Goal: Information Seeking & Learning: Learn about a topic

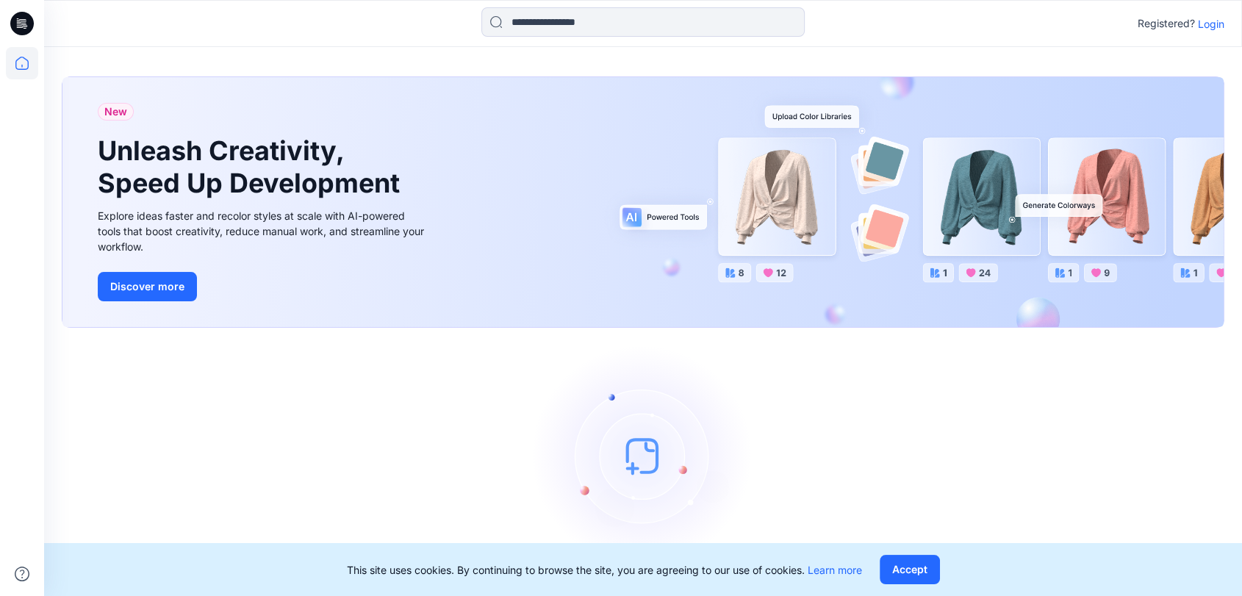
click at [1222, 25] on p "Login" at bounding box center [1211, 23] width 26 height 15
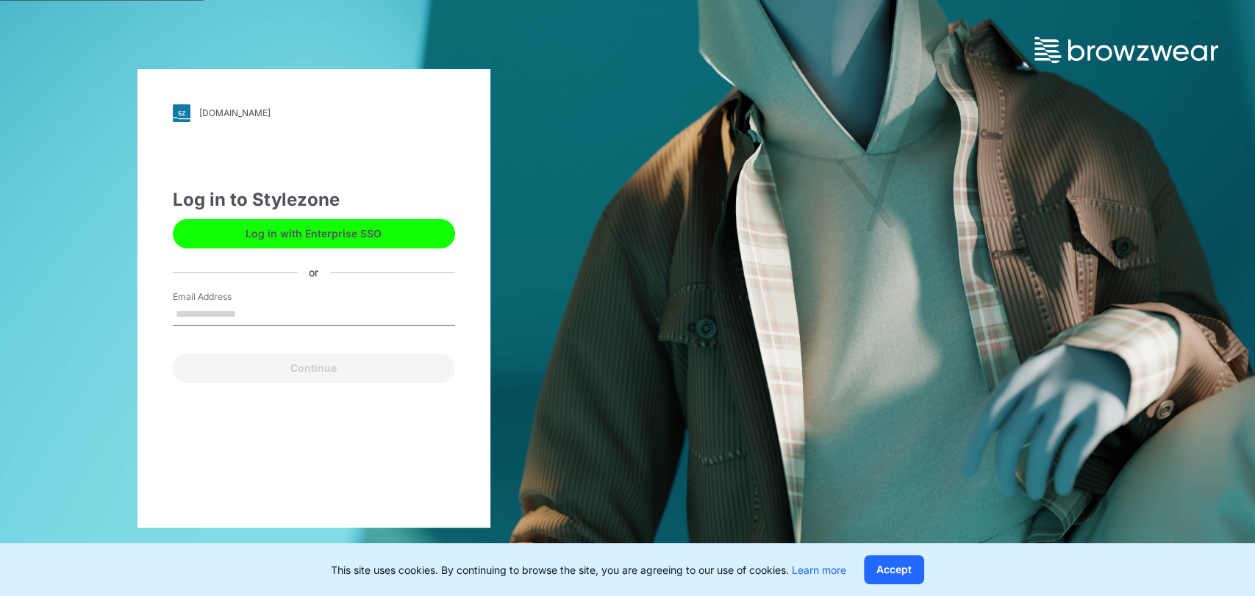
click at [276, 295] on div "Email Address" at bounding box center [314, 312] width 282 height 44
click at [263, 312] on input "Email Address" at bounding box center [314, 315] width 282 height 22
type input "**********"
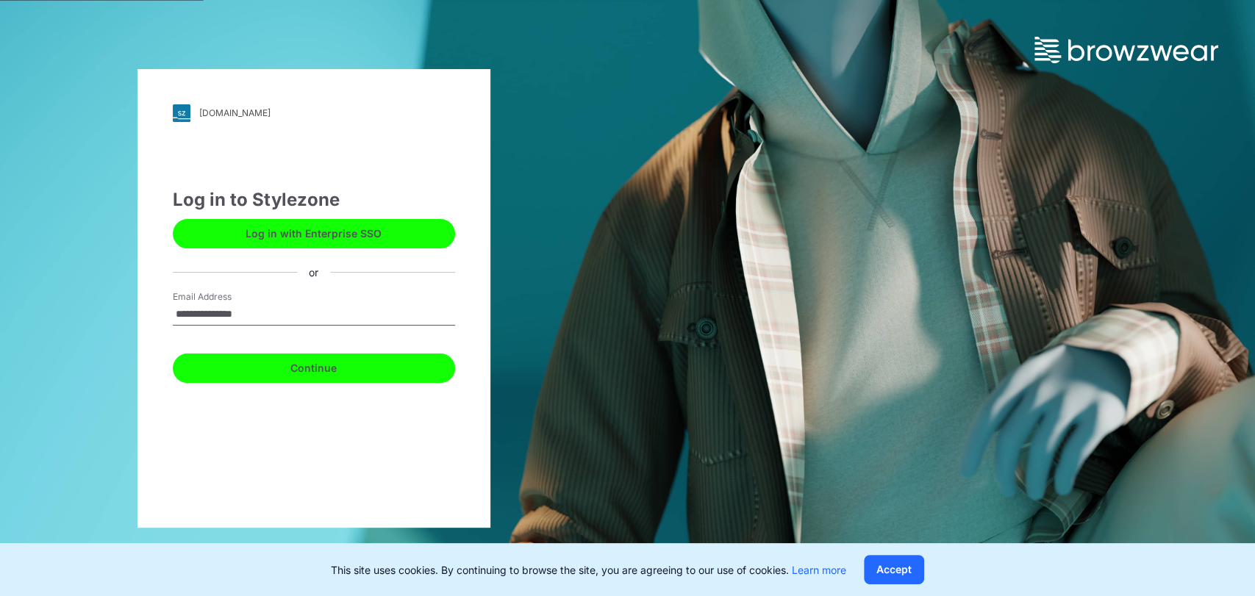
click at [274, 368] on button "Continue" at bounding box center [314, 368] width 282 height 29
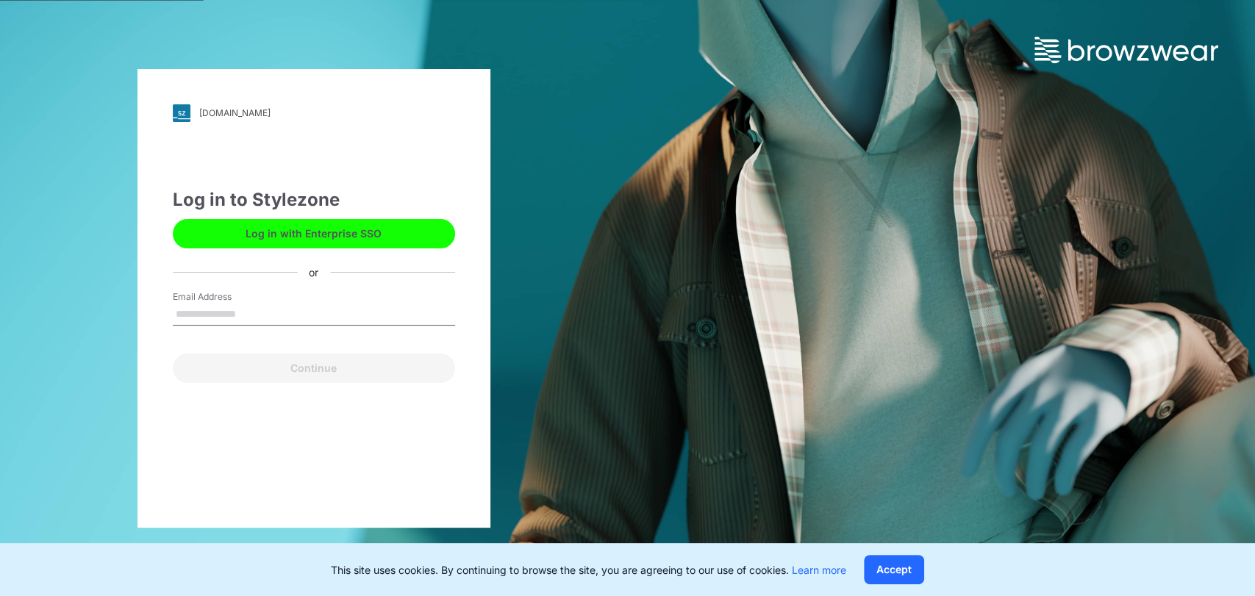
click at [220, 309] on input "Email Address" at bounding box center [314, 315] width 282 height 22
type input "**********"
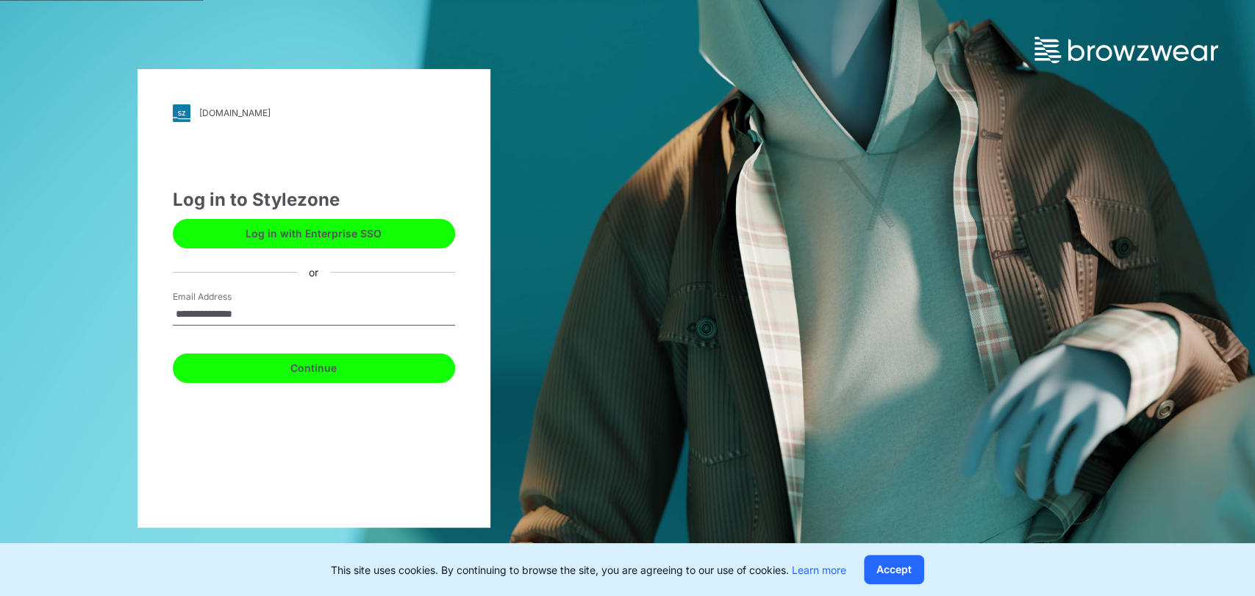
click at [329, 372] on button "Continue" at bounding box center [314, 368] width 282 height 29
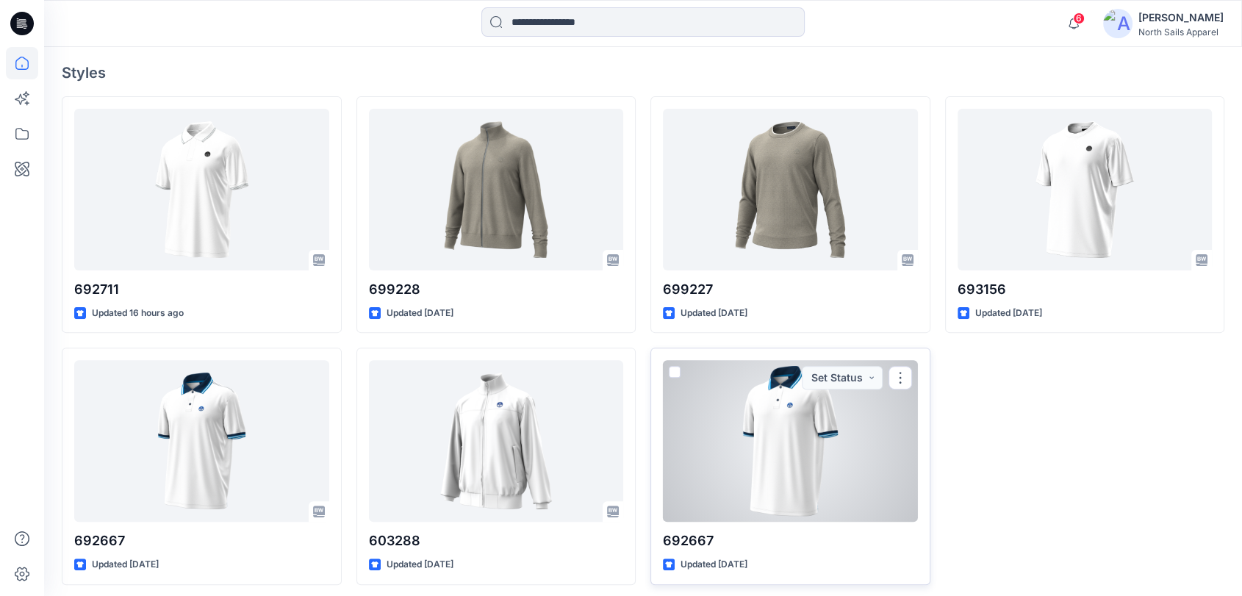
scroll to position [397, 0]
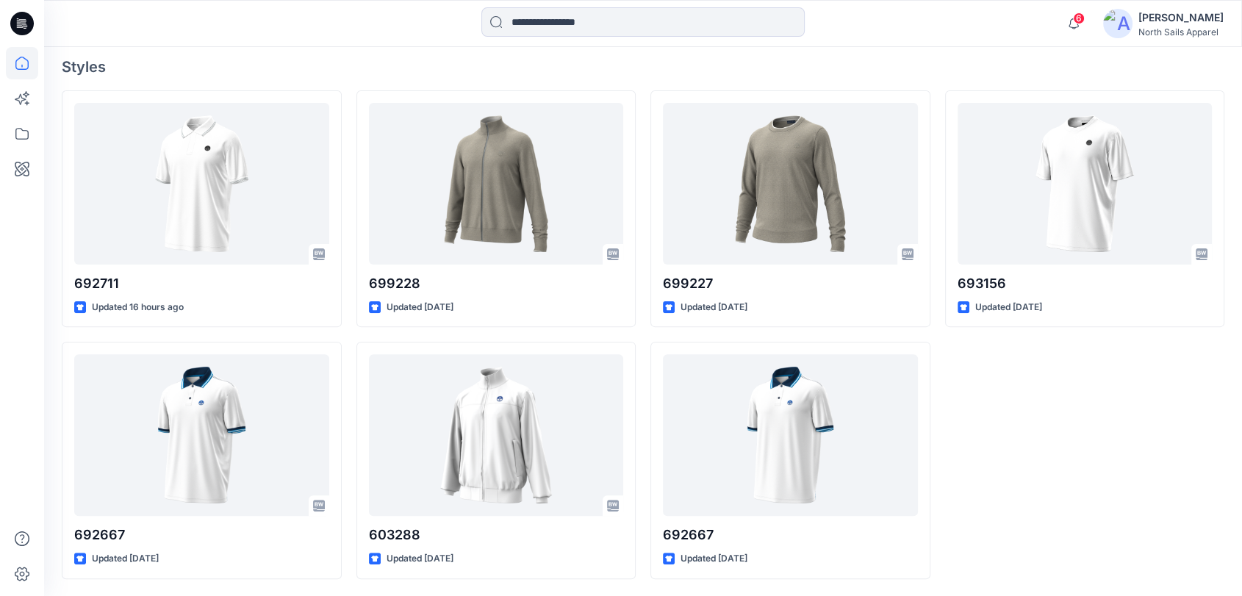
click at [1078, 482] on div "693156 Updated [DATE]" at bounding box center [1085, 334] width 280 height 489
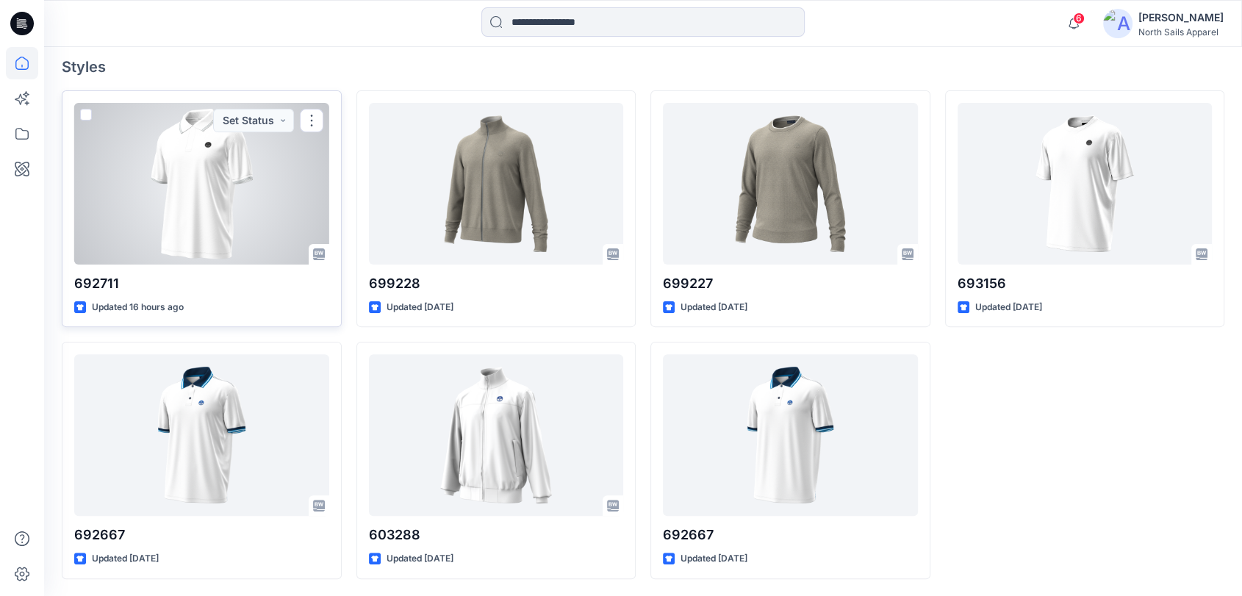
click at [253, 184] on div at bounding box center [201, 184] width 255 height 162
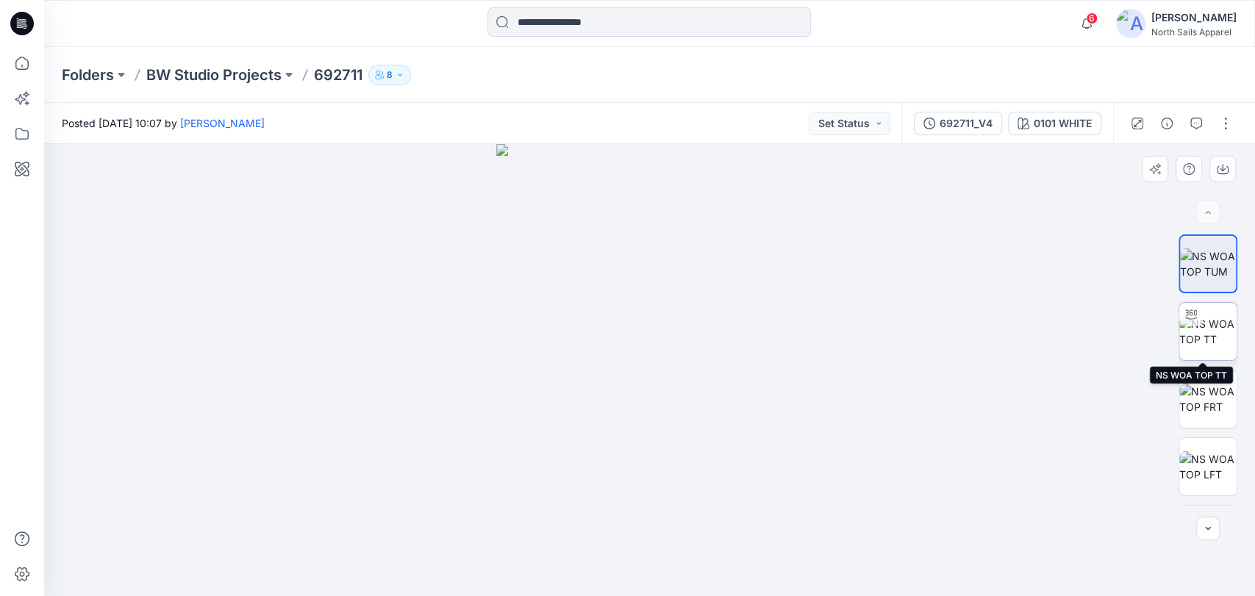
click at [1208, 331] on img at bounding box center [1207, 331] width 57 height 31
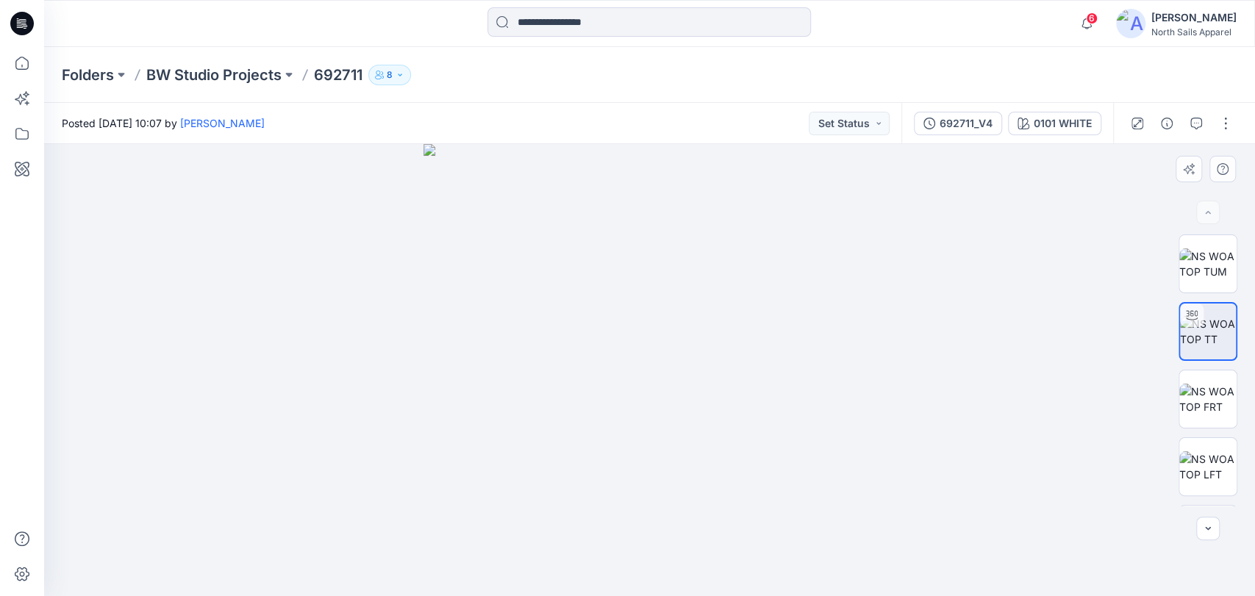
click at [689, 414] on img at bounding box center [649, 370] width 452 height 452
drag, startPoint x: 656, startPoint y: 476, endPoint x: 500, endPoint y: 470, distance: 156.6
click at [515, 468] on img at bounding box center [649, 370] width 452 height 452
drag, startPoint x: 500, startPoint y: 470, endPoint x: 811, endPoint y: 503, distance: 313.3
click at [713, 504] on img at bounding box center [649, 370] width 452 height 452
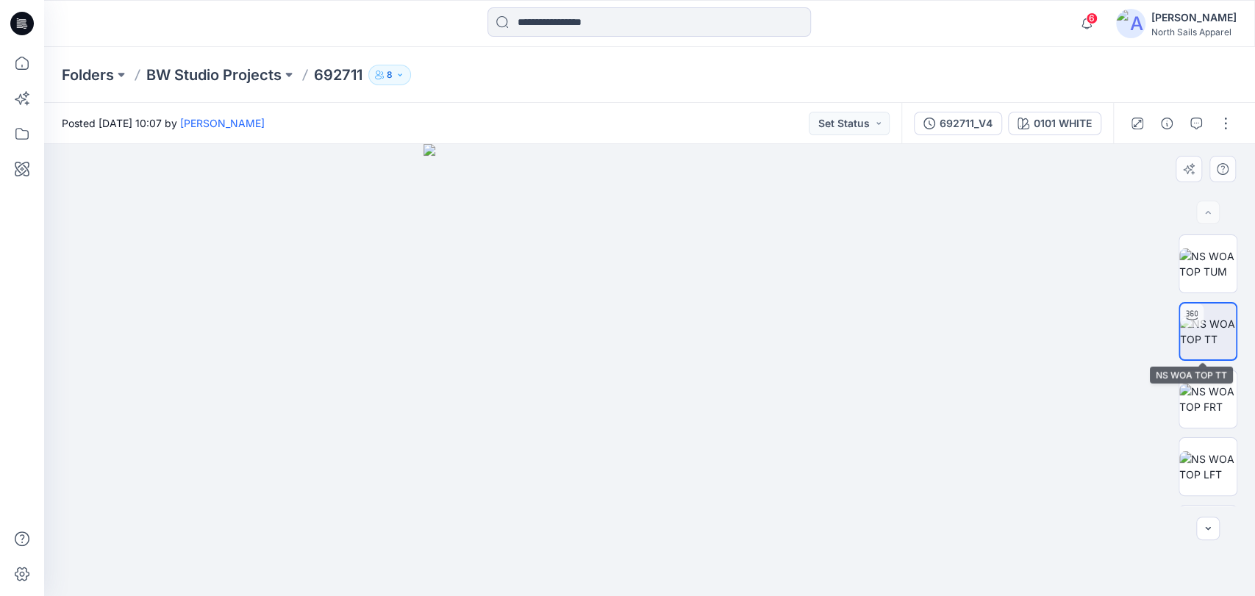
drag, startPoint x: 1176, startPoint y: 319, endPoint x: 1183, endPoint y: 325, distance: 9.4
click at [1180, 319] on div at bounding box center [1192, 316] width 24 height 24
click at [1190, 326] on div at bounding box center [1192, 316] width 24 height 24
drag, startPoint x: 623, startPoint y: 445, endPoint x: 906, endPoint y: 409, distance: 285.4
click at [906, 409] on div at bounding box center [649, 370] width 1211 height 452
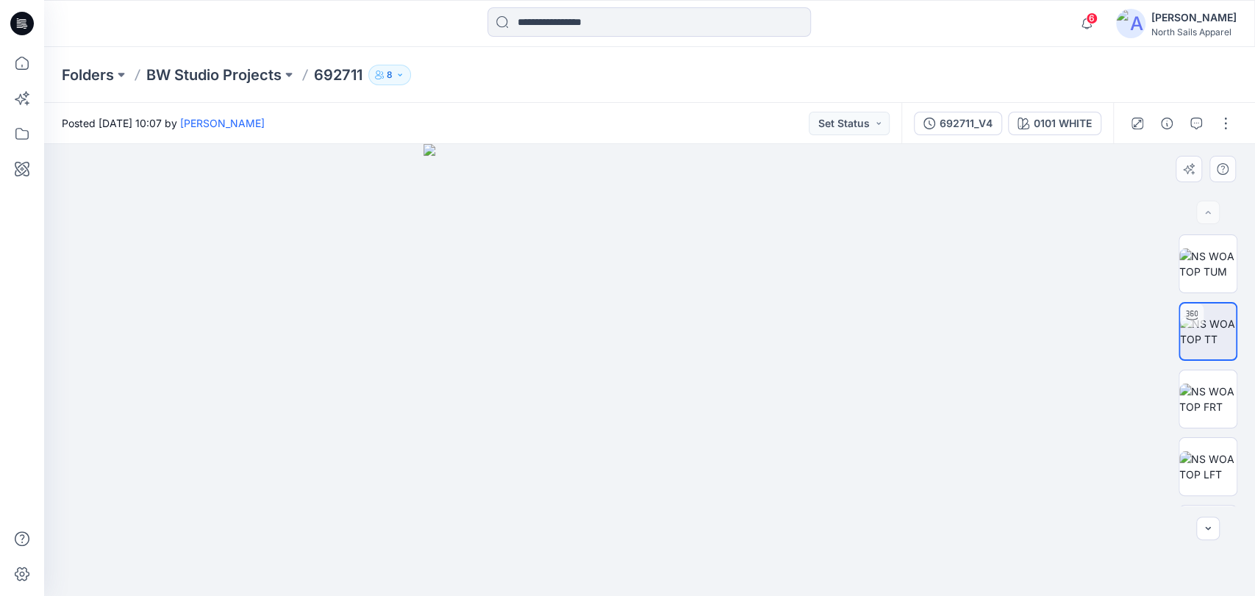
drag, startPoint x: 864, startPoint y: 431, endPoint x: 565, endPoint y: 431, distance: 299.2
click at [588, 434] on img at bounding box center [649, 370] width 452 height 452
drag, startPoint x: 565, startPoint y: 431, endPoint x: 745, endPoint y: 398, distance: 184.0
click at [734, 404] on img at bounding box center [649, 370] width 452 height 452
drag, startPoint x: 755, startPoint y: 319, endPoint x: 588, endPoint y: 404, distance: 187.4
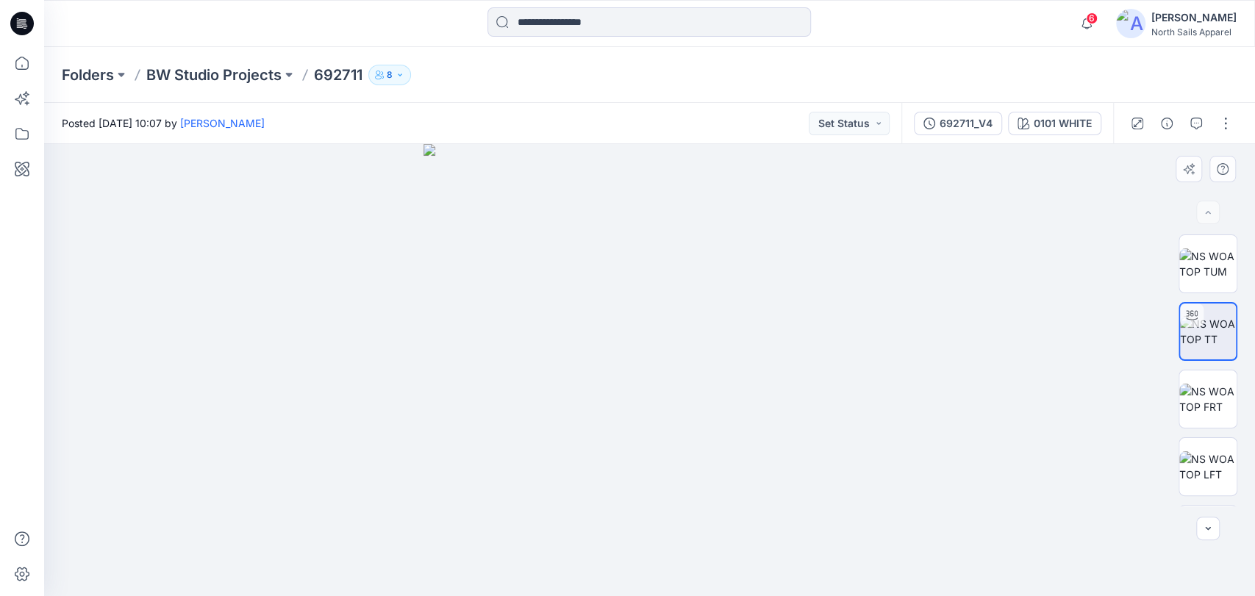
click at [595, 396] on img at bounding box center [649, 370] width 452 height 452
drag, startPoint x: 709, startPoint y: 220, endPoint x: 651, endPoint y: 598, distance: 382.2
click at [651, 595] on html "6 Notifications Your style 692711 has been updated with 692711_V4 version 16 ho…" at bounding box center [627, 298] width 1255 height 596
drag, startPoint x: 781, startPoint y: 429, endPoint x: 667, endPoint y: 634, distance: 234.3
click at [667, 595] on html "6 Notifications Your style 692711 has been updated with 692711_V4 version 16 ho…" at bounding box center [627, 298] width 1255 height 596
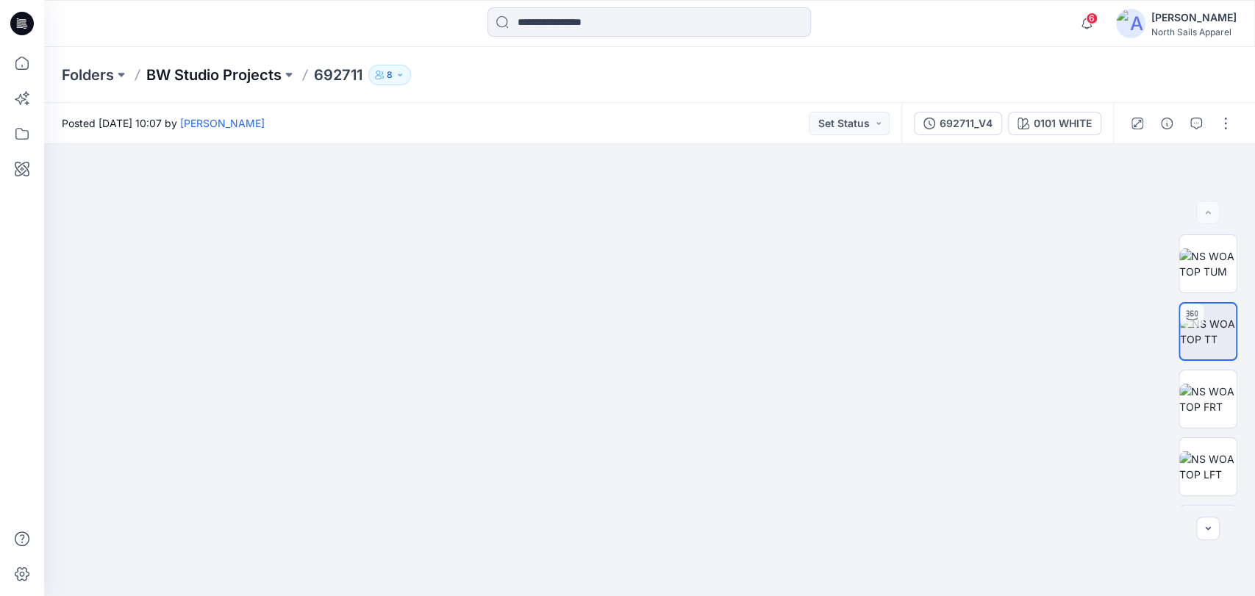
click at [229, 70] on p "BW Studio Projects" at bounding box center [213, 75] width 135 height 21
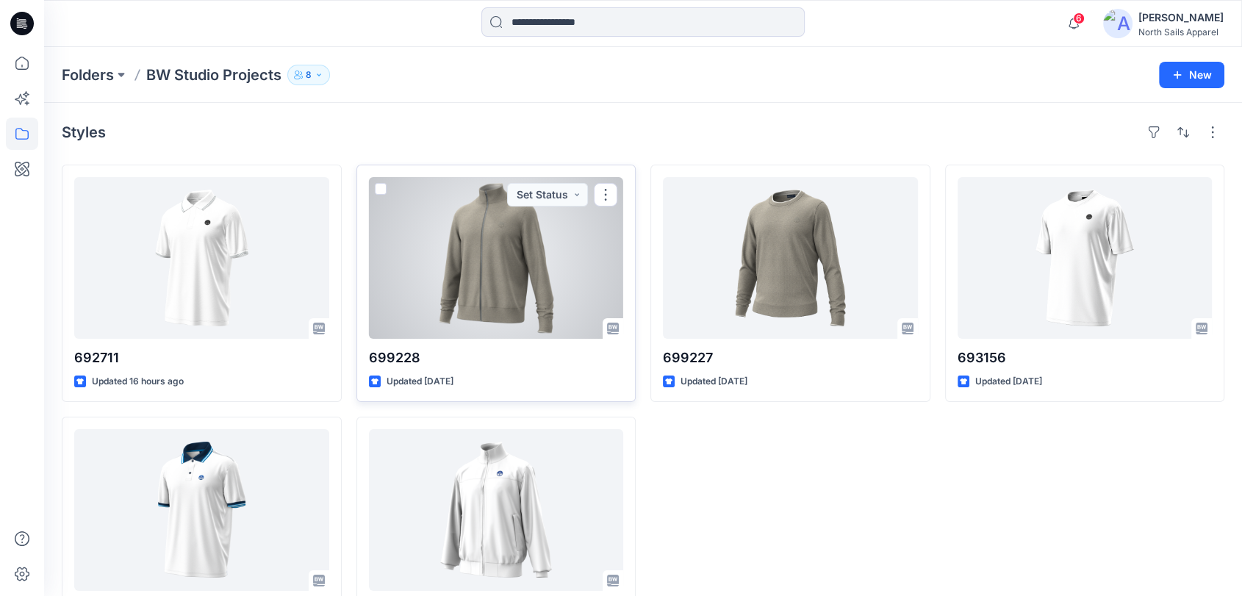
click at [466, 285] on div at bounding box center [496, 258] width 255 height 162
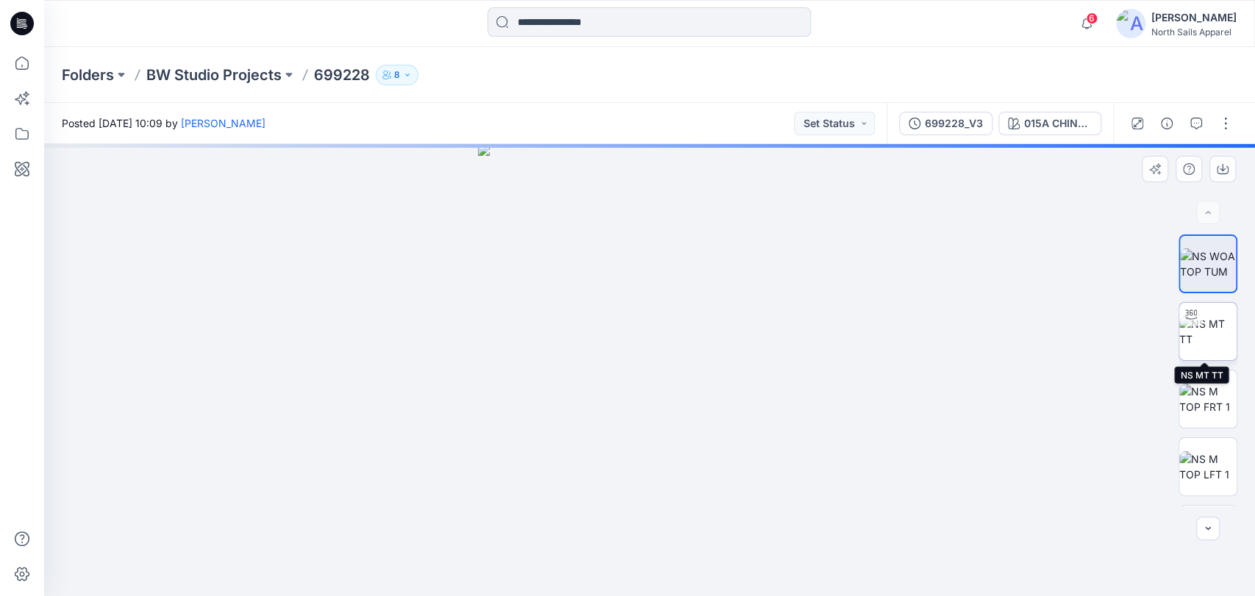
click at [1203, 337] on img at bounding box center [1207, 331] width 57 height 31
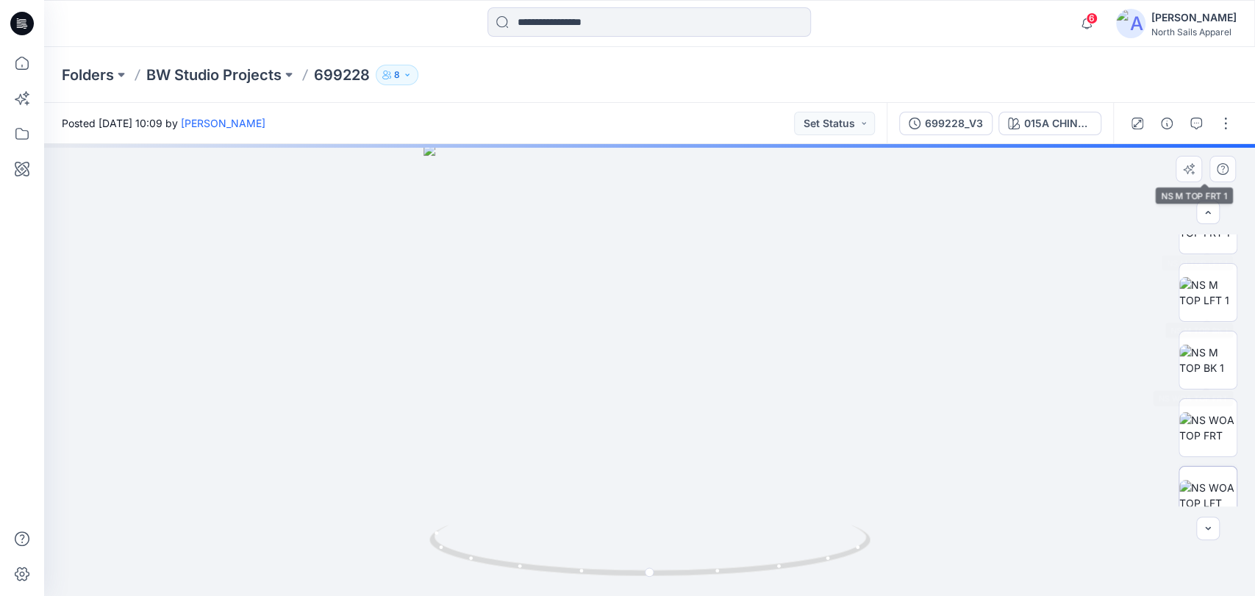
scroll to position [260, 0]
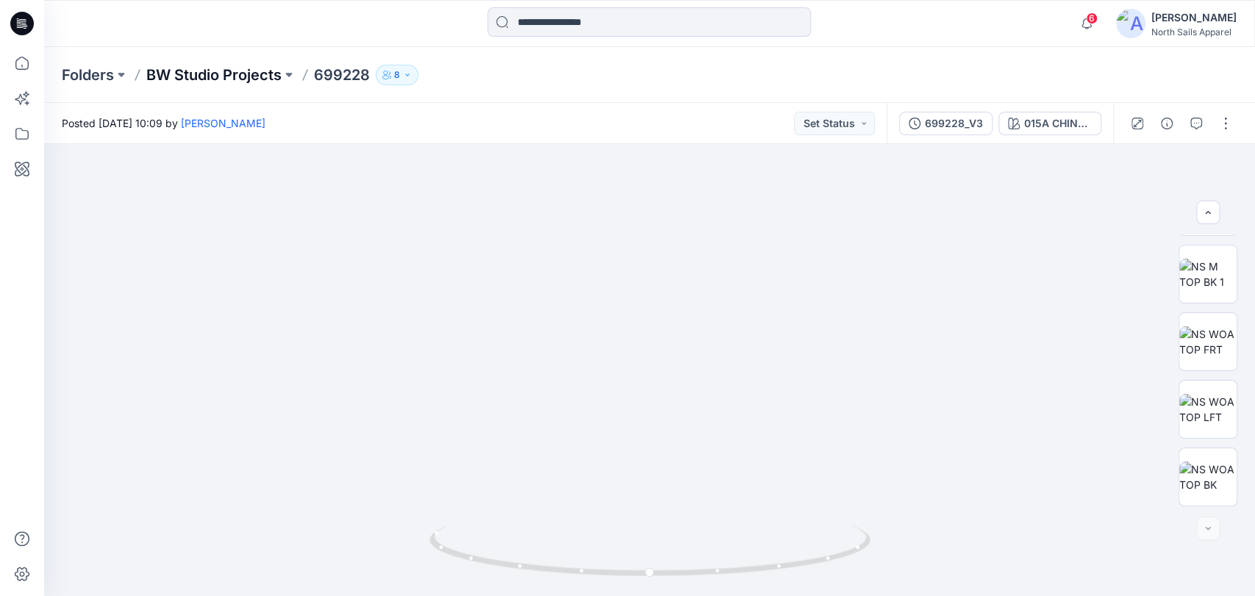
click at [229, 72] on p "BW Studio Projects" at bounding box center [213, 75] width 135 height 21
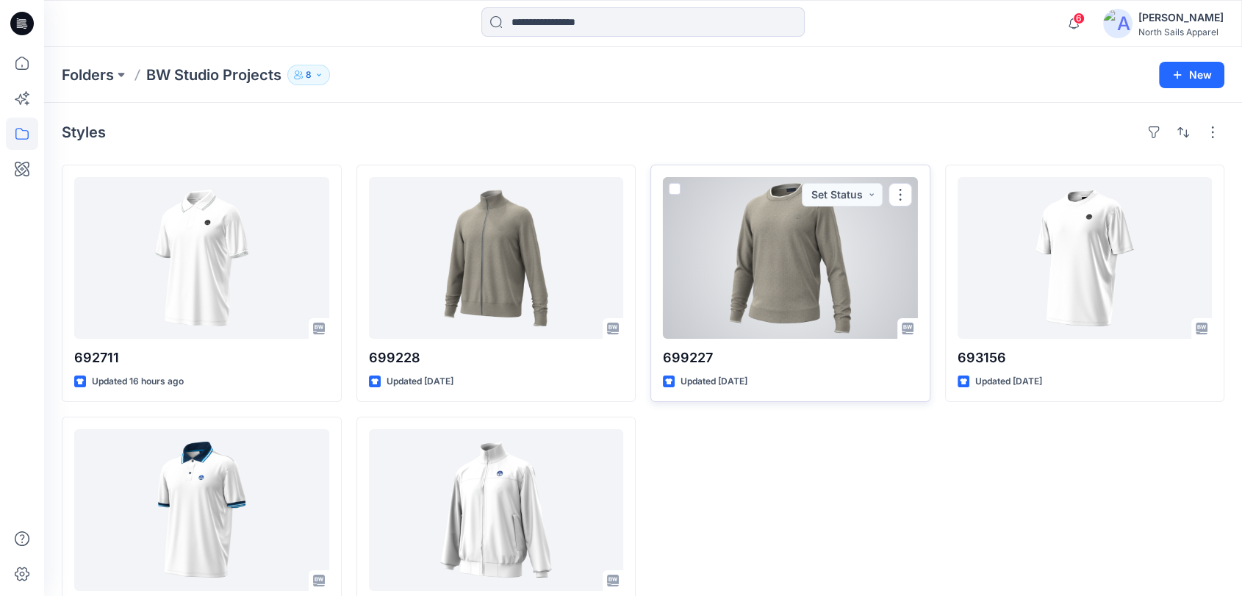
click at [757, 256] on div at bounding box center [790, 258] width 255 height 162
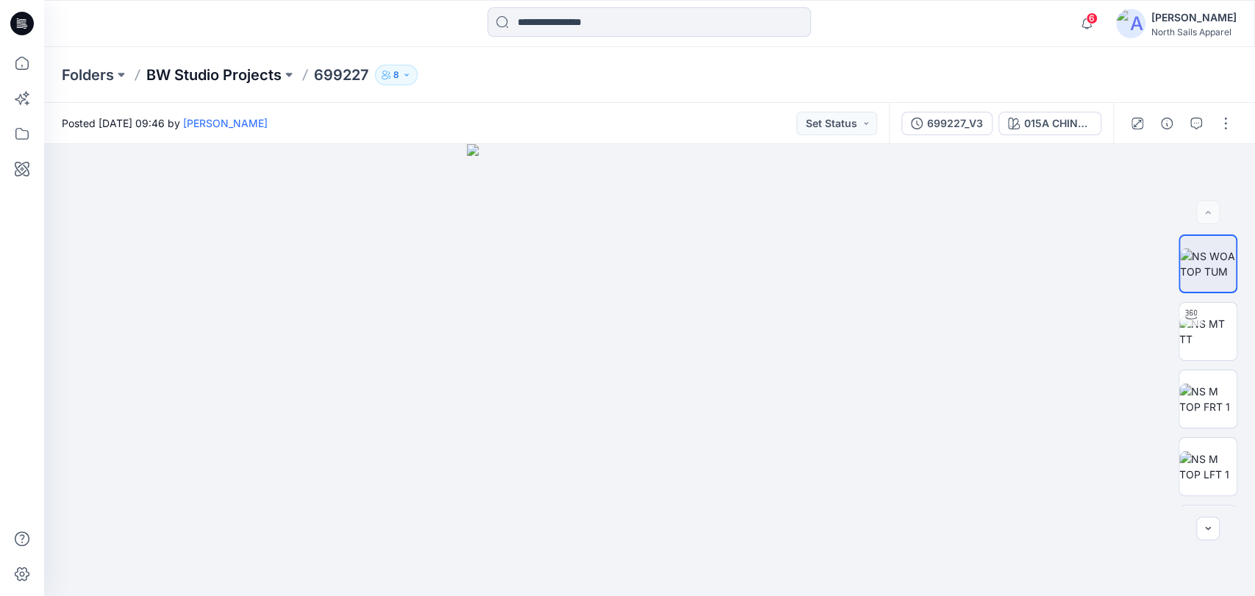
click at [184, 65] on p "BW Studio Projects" at bounding box center [213, 75] width 135 height 21
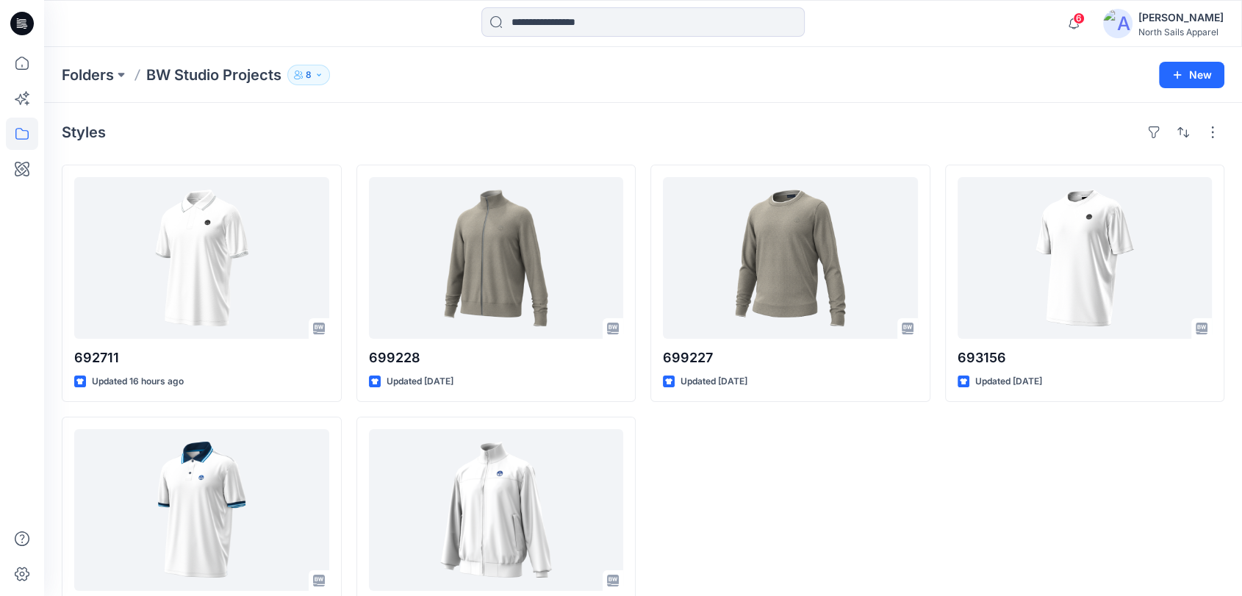
click at [860, 478] on div "699227 Updated 8 days ago" at bounding box center [791, 409] width 280 height 489
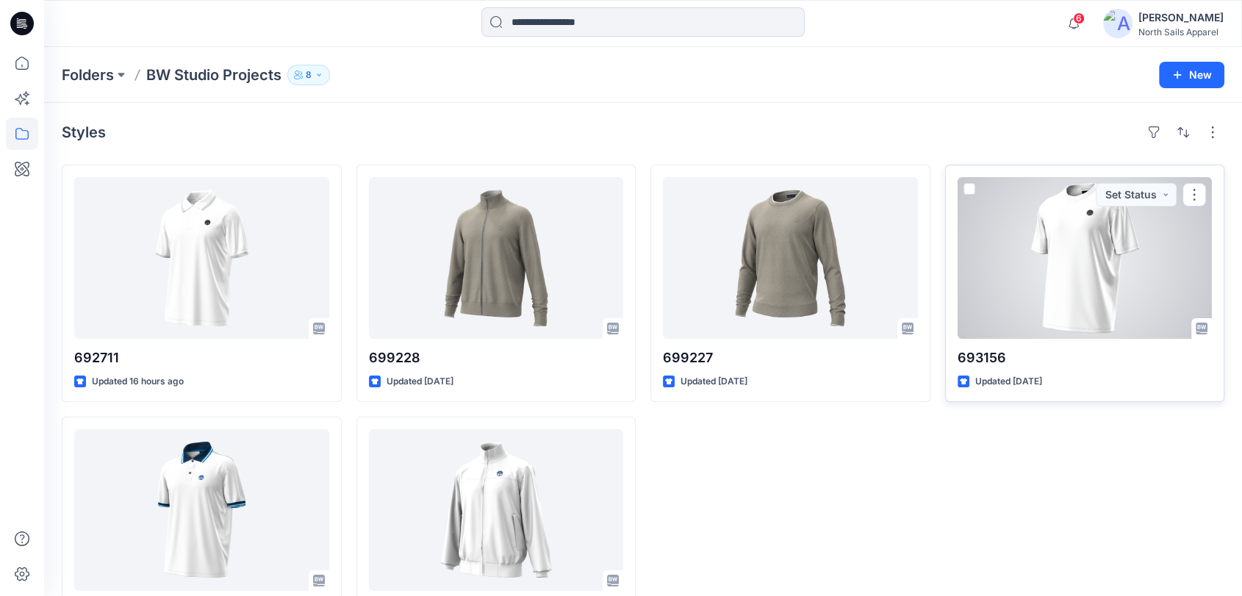
click at [1059, 264] on div at bounding box center [1085, 258] width 255 height 162
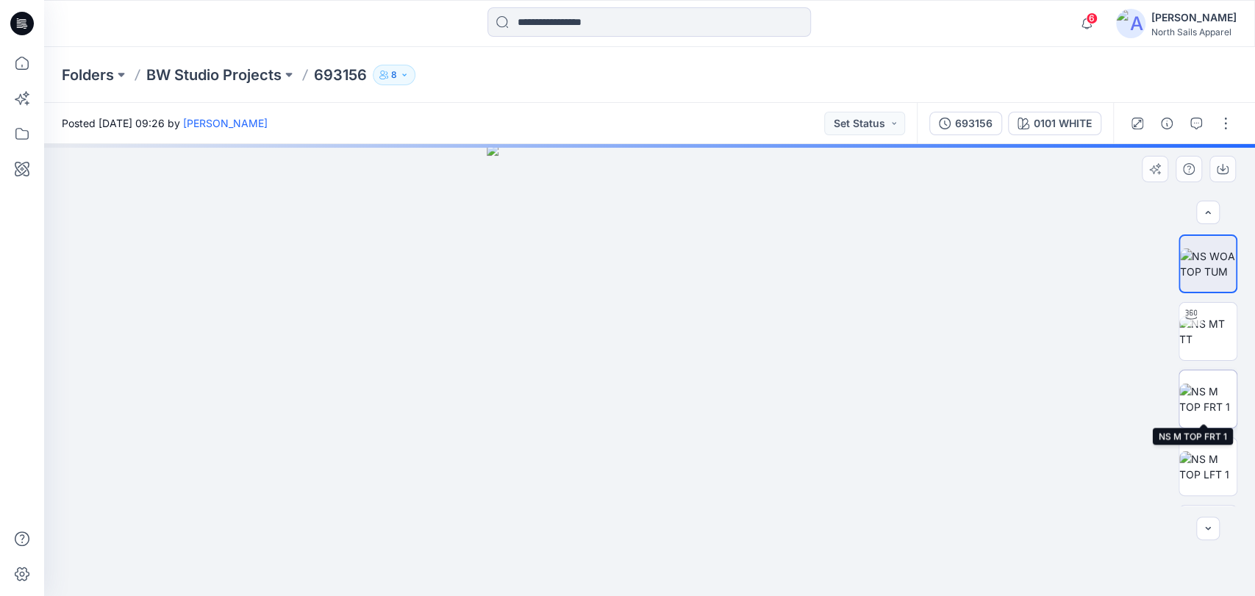
scroll to position [260, 0]
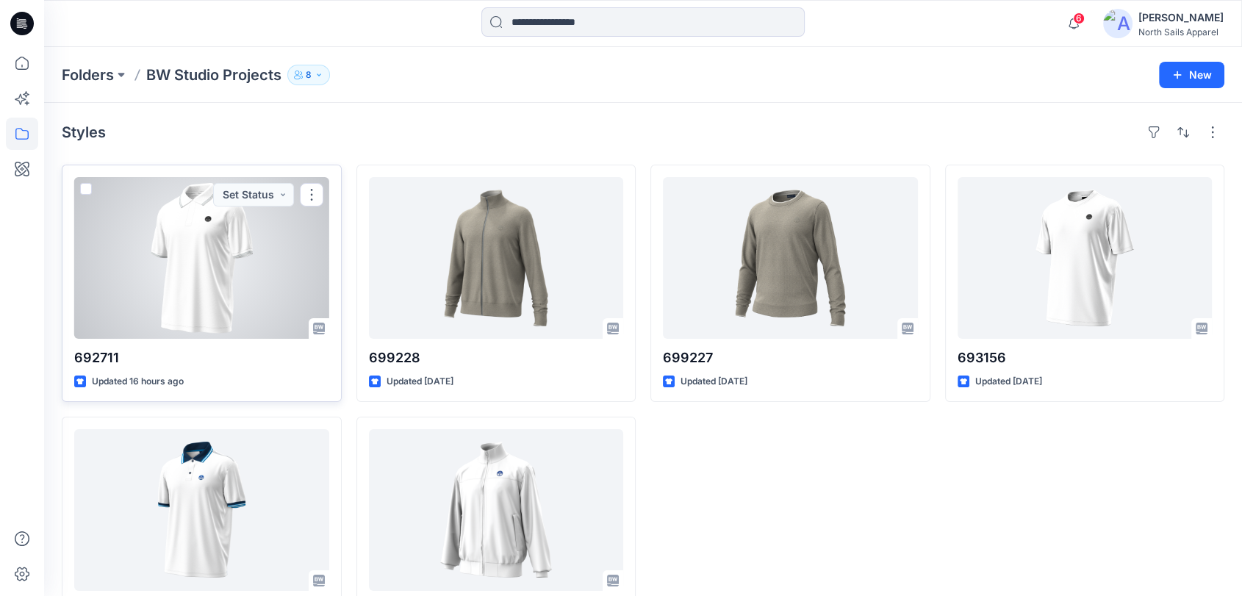
click at [245, 227] on div at bounding box center [201, 258] width 255 height 162
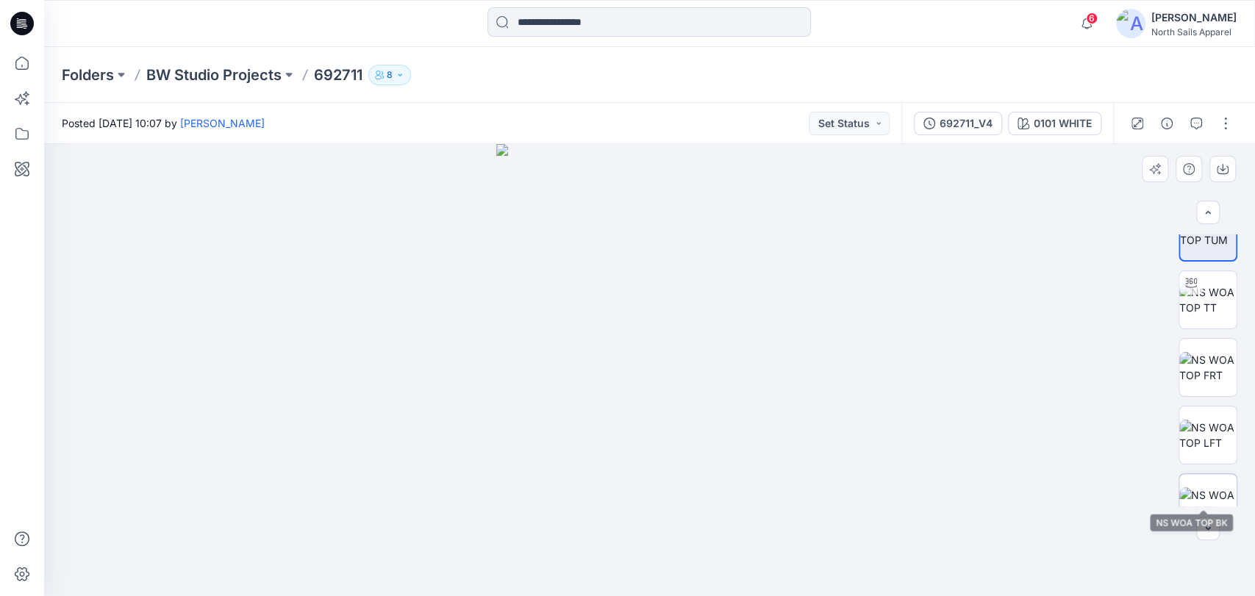
scroll to position [57, 0]
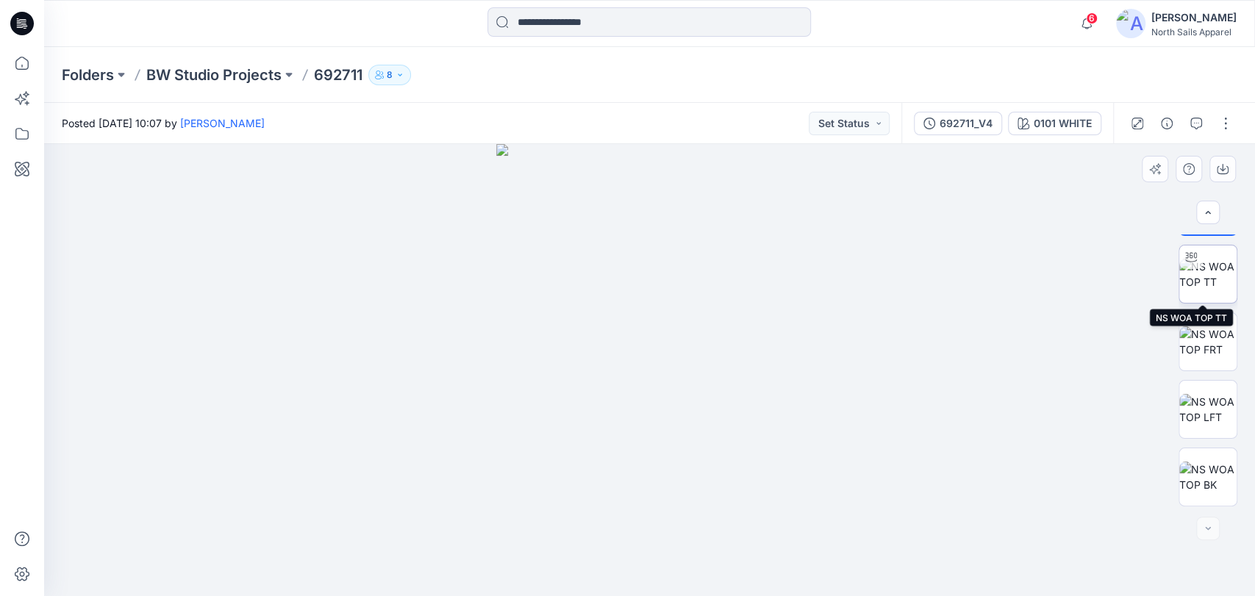
click at [1192, 268] on img at bounding box center [1207, 274] width 57 height 31
drag, startPoint x: 790, startPoint y: 420, endPoint x: 768, endPoint y: 526, distance: 107.4
click at [622, 495] on img at bounding box center [649, 370] width 452 height 452
drag, startPoint x: 900, startPoint y: 523, endPoint x: 379, endPoint y: 358, distance: 546.1
click at [784, 492] on div at bounding box center [649, 370] width 1211 height 452
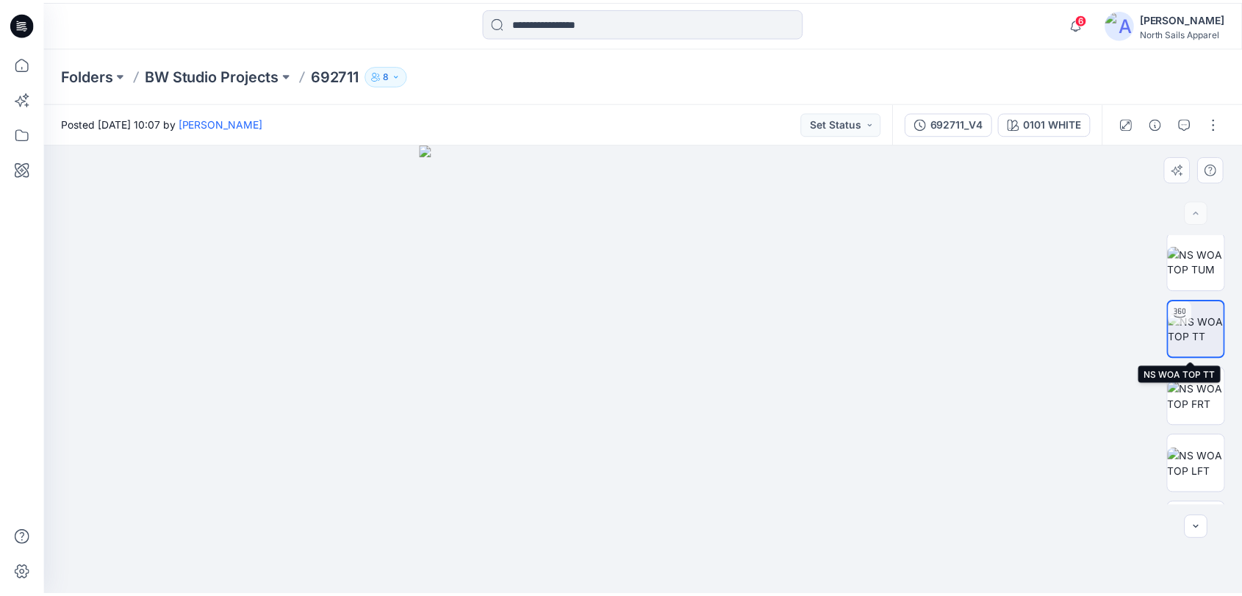
scroll to position [0, 0]
click at [1208, 331] on img at bounding box center [1208, 331] width 56 height 31
drag, startPoint x: 626, startPoint y: 398, endPoint x: 709, endPoint y: 443, distance: 94.7
click at [460, 395] on img at bounding box center [649, 370] width 452 height 452
drag, startPoint x: 764, startPoint y: 441, endPoint x: 465, endPoint y: 434, distance: 300.0
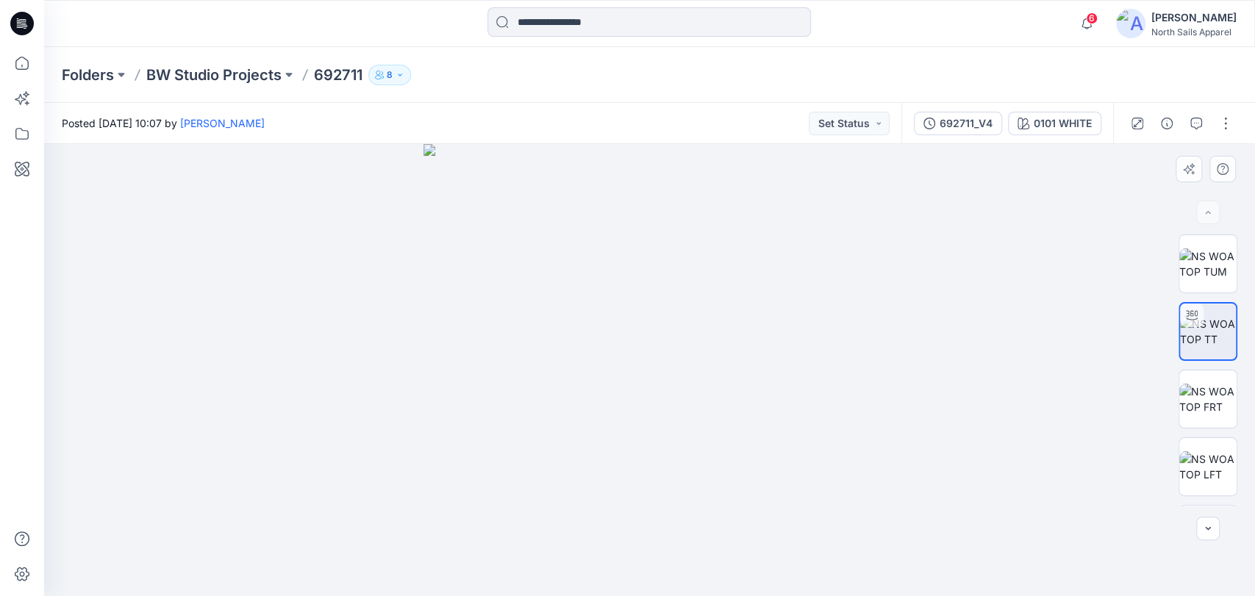
click at [465, 434] on img at bounding box center [649, 370] width 452 height 452
click at [559, 413] on img at bounding box center [649, 370] width 452 height 452
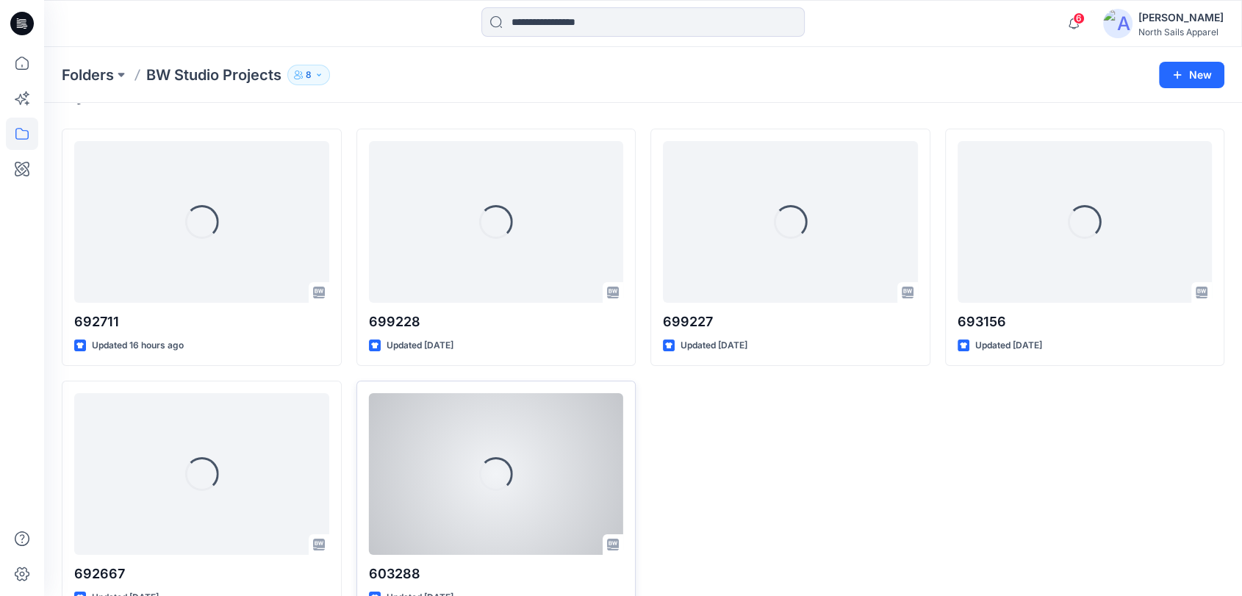
scroll to position [75, 0]
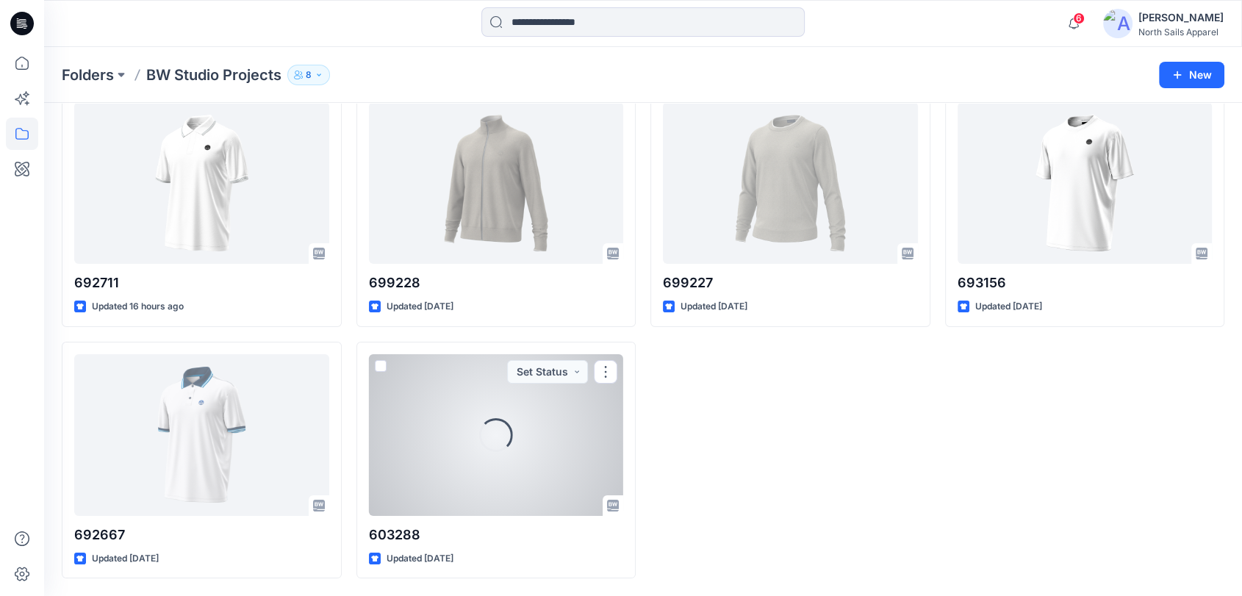
click at [492, 452] on div "Loading..." at bounding box center [496, 435] width 255 height 162
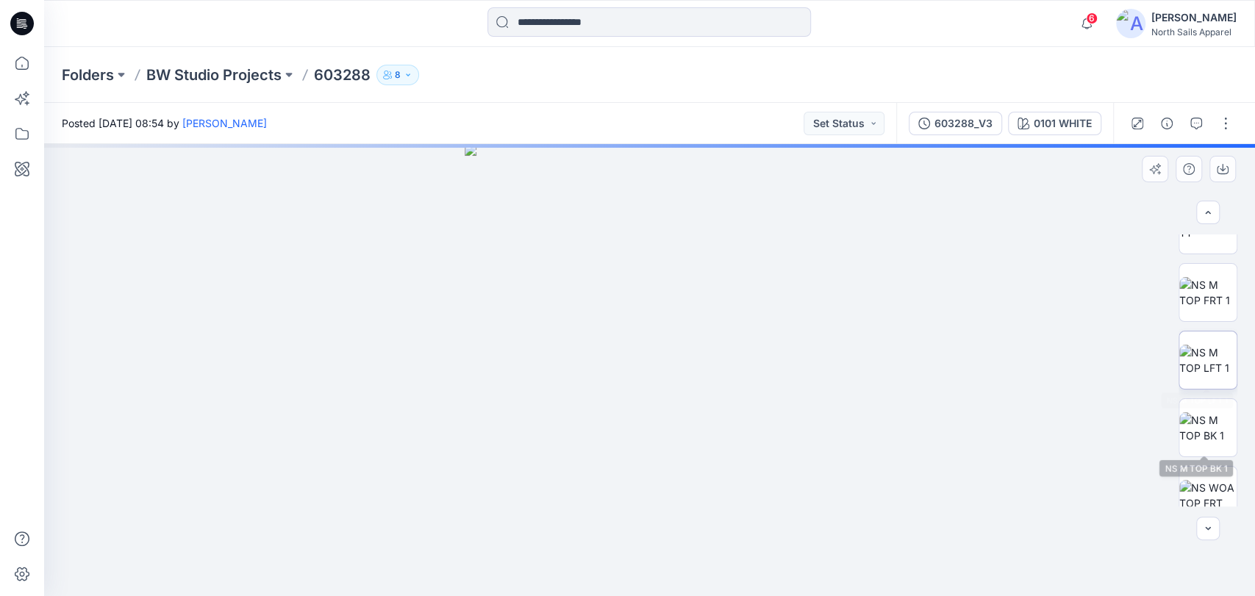
scroll to position [109, 0]
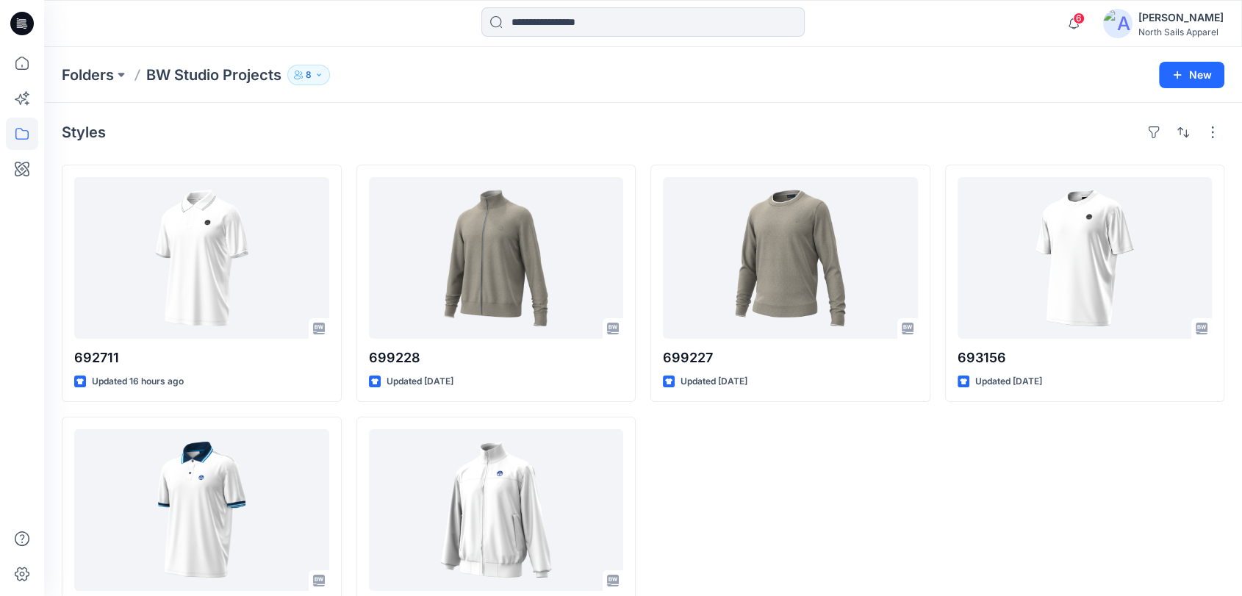
drag, startPoint x: 839, startPoint y: 426, endPoint x: 841, endPoint y: 434, distance: 7.7
click at [838, 426] on div "699227 Updated 8 days ago" at bounding box center [791, 409] width 280 height 489
